Goal: Find contact information: Find contact information

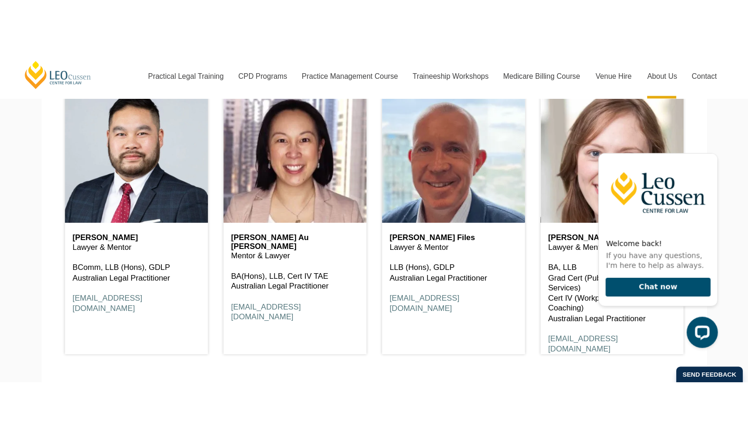
scroll to position [1236, 0]
